Goal: Task Accomplishment & Management: Use online tool/utility

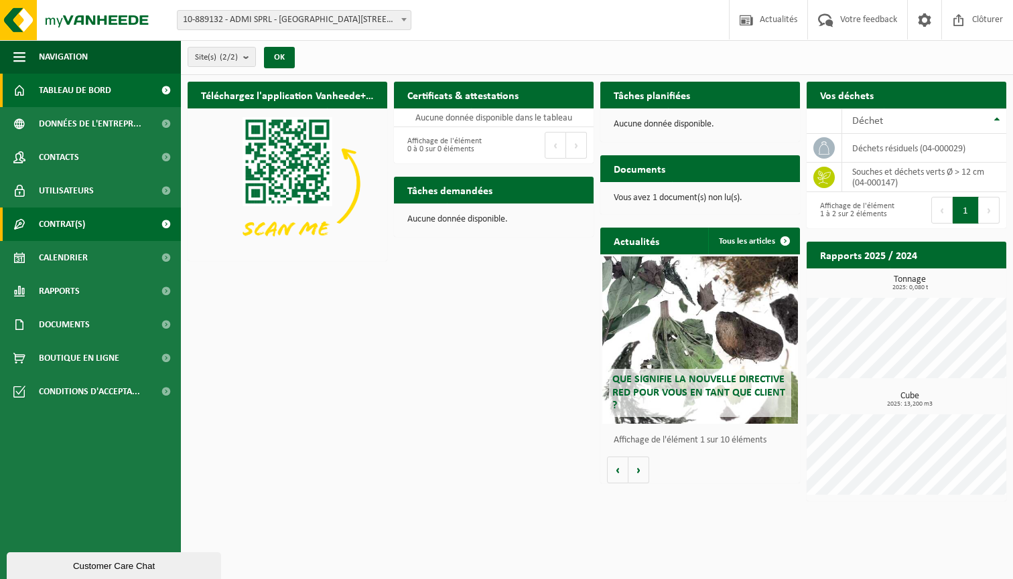
click at [87, 239] on link "Contrat(s)" at bounding box center [90, 224] width 181 height 33
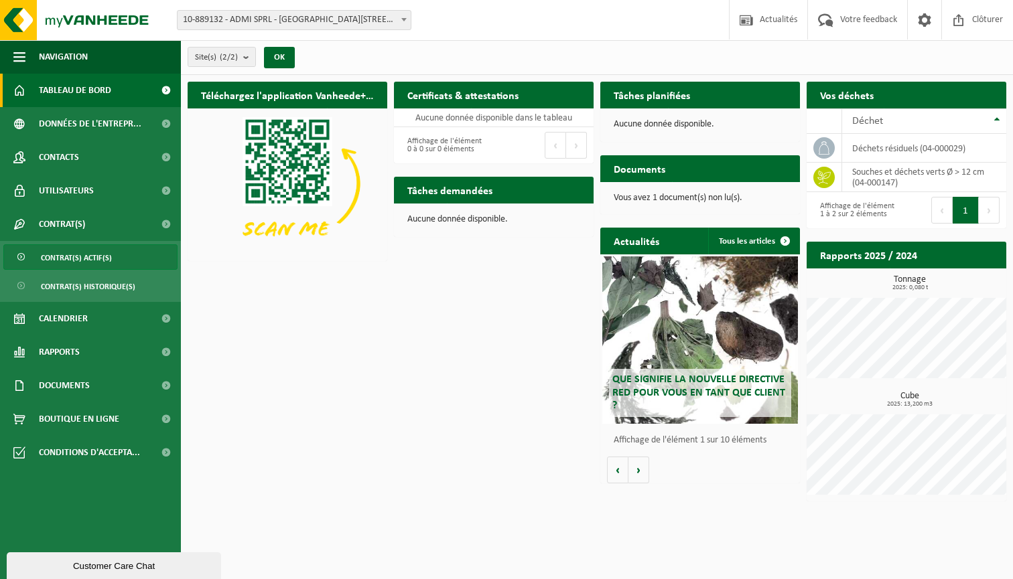
click at [85, 256] on span "Contrat(s) actif(s)" at bounding box center [76, 257] width 71 height 25
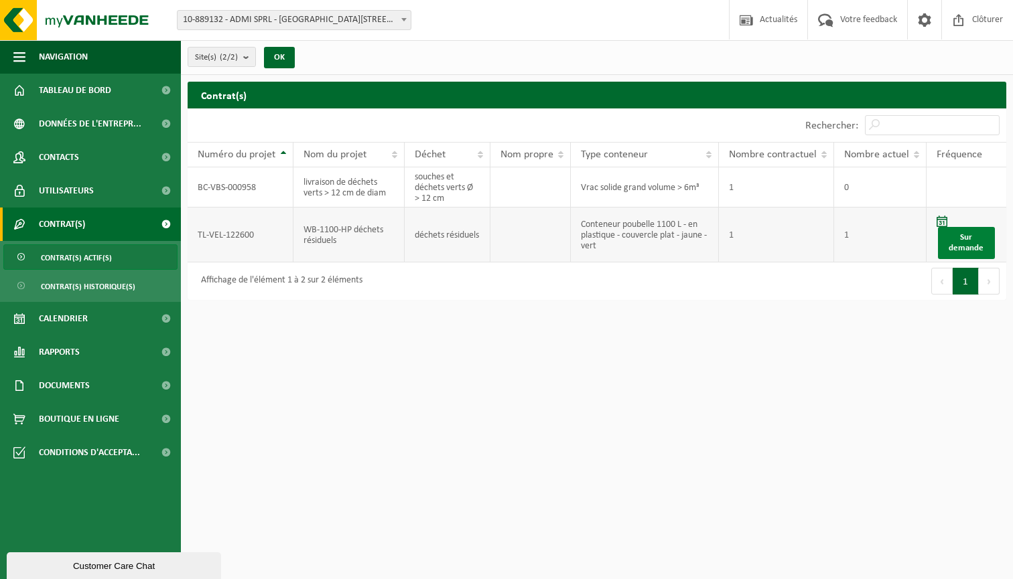
click at [946, 240] on link "Sur demande" at bounding box center [966, 243] width 57 height 32
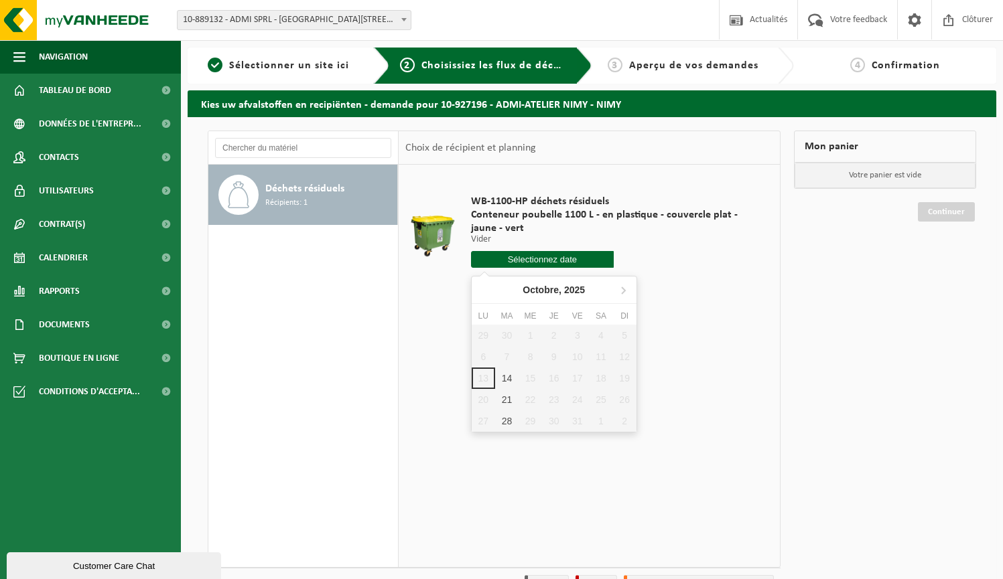
click at [546, 263] on input "text" at bounding box center [542, 259] width 143 height 17
click at [502, 374] on div "14" at bounding box center [506, 378] width 23 height 21
type input "à partir de 2025-10-14"
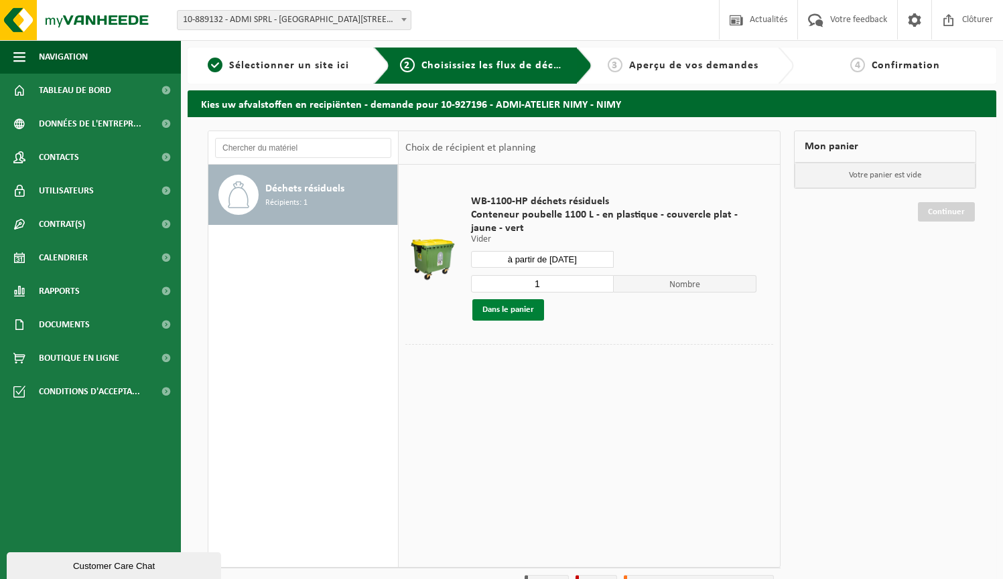
click at [516, 312] on button "Dans le panier" at bounding box center [508, 309] width 72 height 21
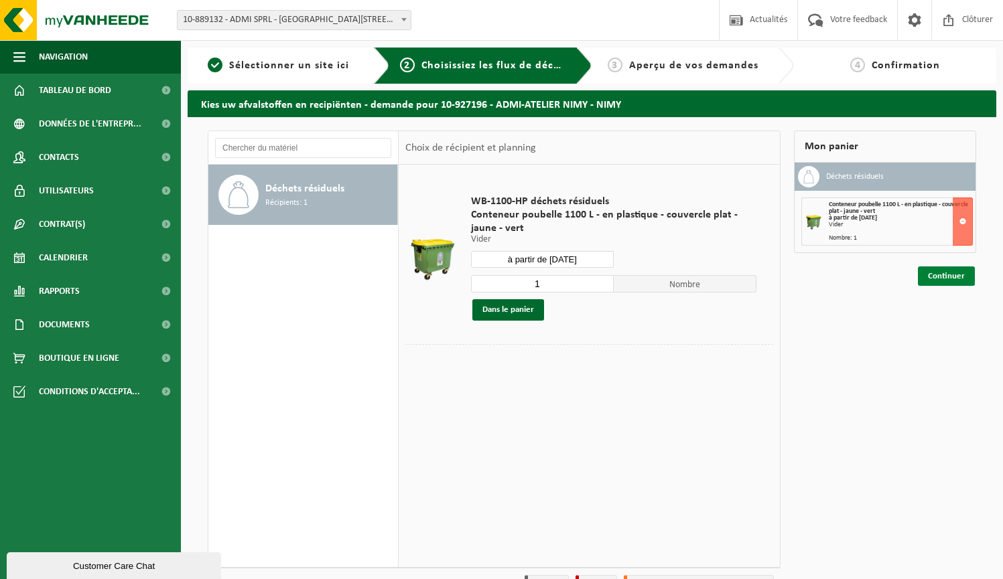
click at [945, 279] on link "Continuer" at bounding box center [946, 276] width 57 height 19
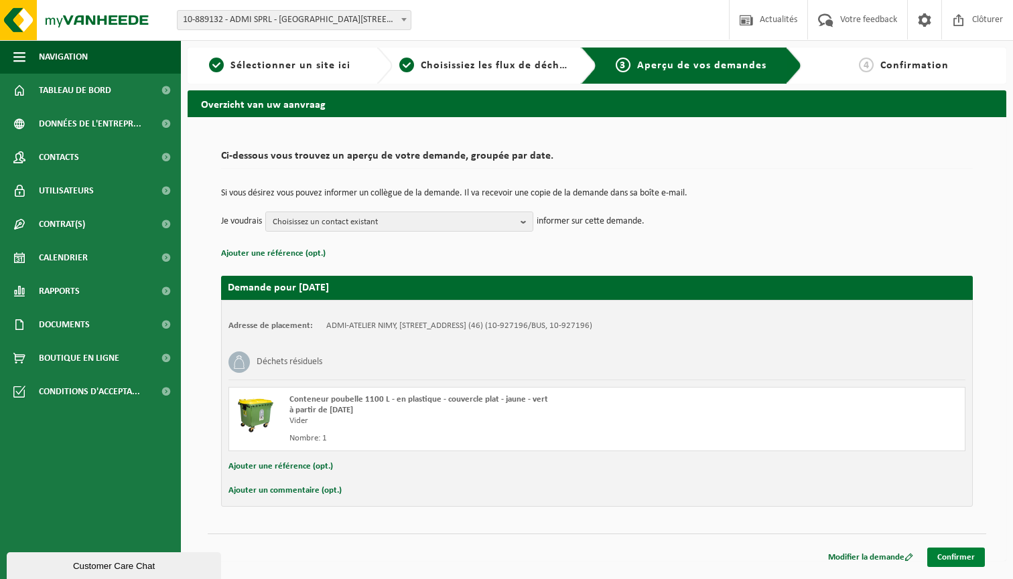
click at [971, 558] on link "Confirmer" at bounding box center [956, 557] width 58 height 19
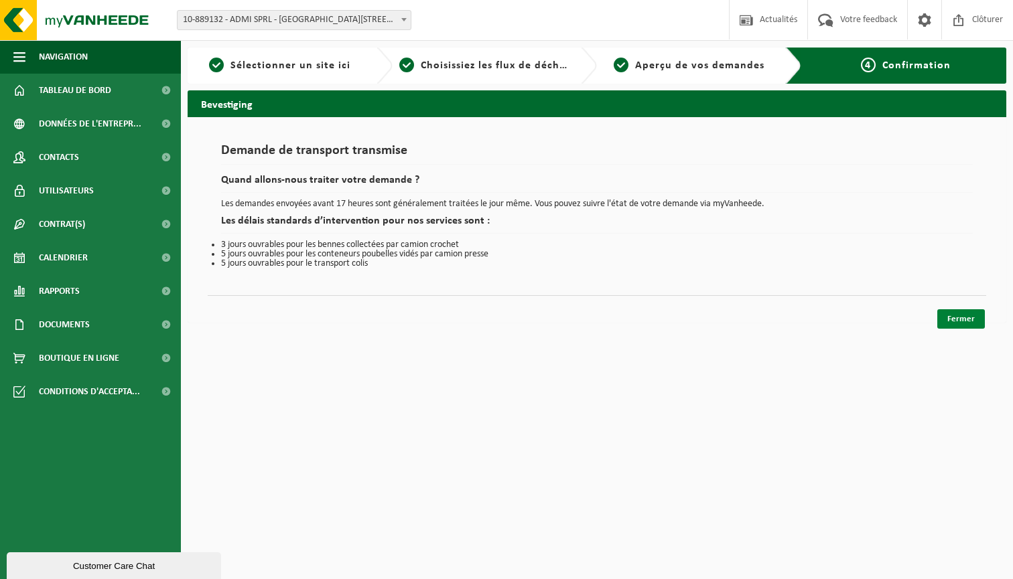
click at [958, 324] on link "Fermer" at bounding box center [961, 318] width 48 height 19
